Goal: Navigation & Orientation: Find specific page/section

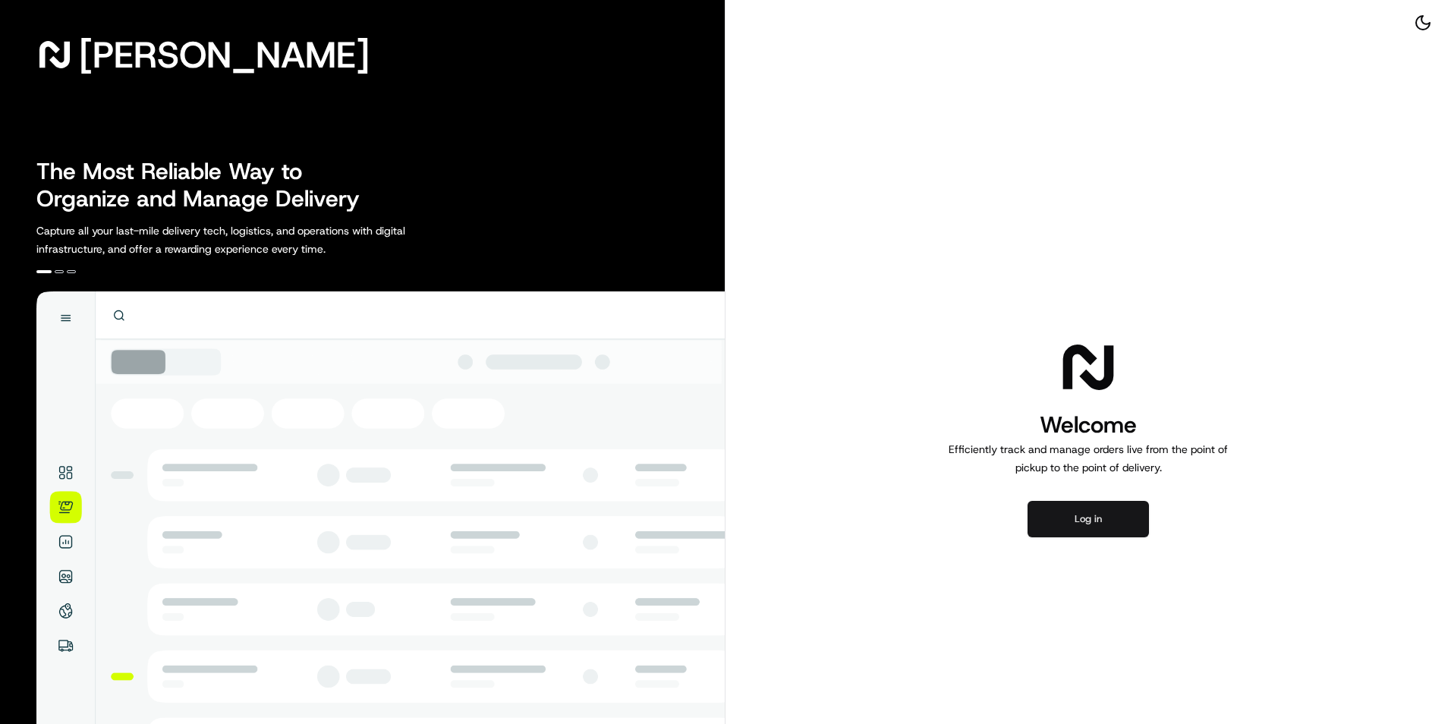
drag, startPoint x: 1095, startPoint y: 534, endPoint x: 1084, endPoint y: 521, distance: 16.7
click at [1093, 533] on button "Log in" at bounding box center [1088, 519] width 121 height 36
